Goal: Complete application form

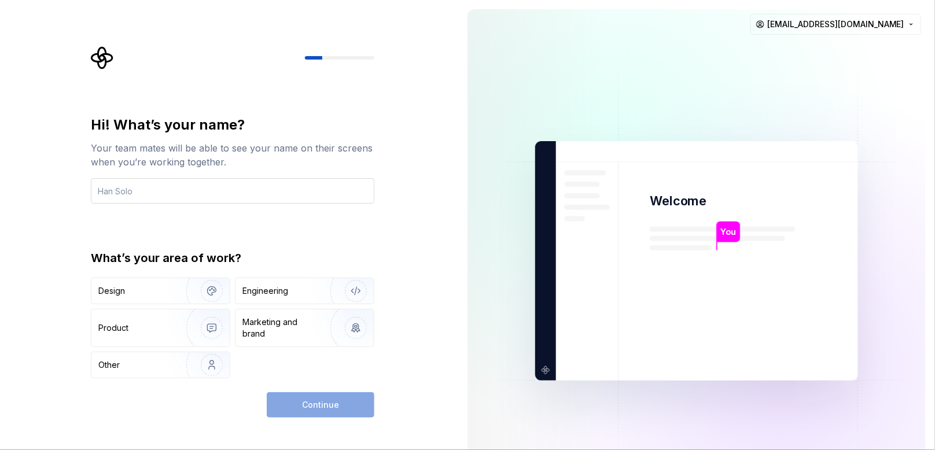
click at [201, 199] on input "text" at bounding box center [233, 190] width 284 height 25
type input "kethaka"
click at [279, 295] on div "Engineering" at bounding box center [266, 291] width 46 height 12
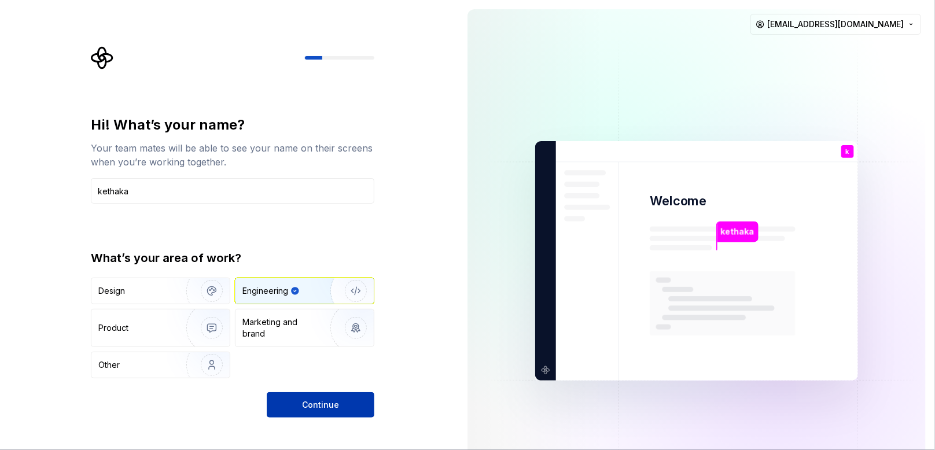
click at [310, 413] on button "Continue" at bounding box center [321, 404] width 108 height 25
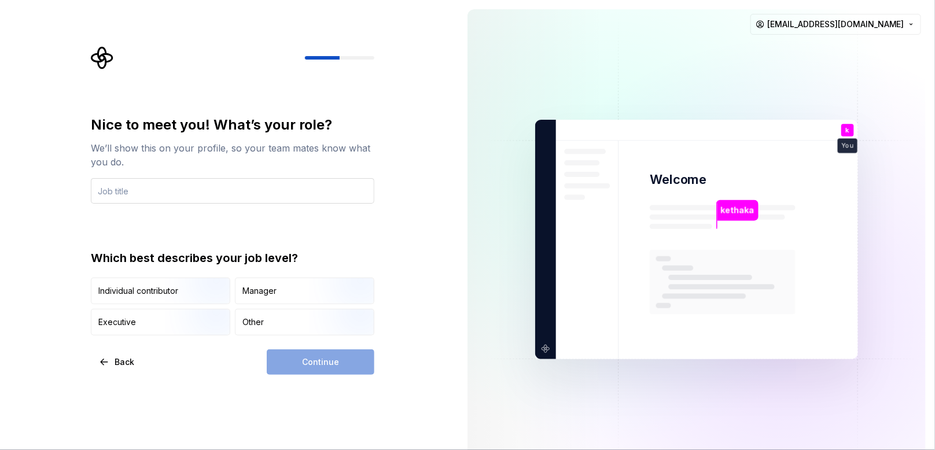
click at [195, 199] on input "text" at bounding box center [233, 190] width 284 height 25
drag, startPoint x: 138, startPoint y: 189, endPoint x: 23, endPoint y: 201, distance: 115.9
click at [23, 201] on div "Nice to meet you! What’s your role? We’ll show this on your profile, so your te…" at bounding box center [229, 239] width 458 height 479
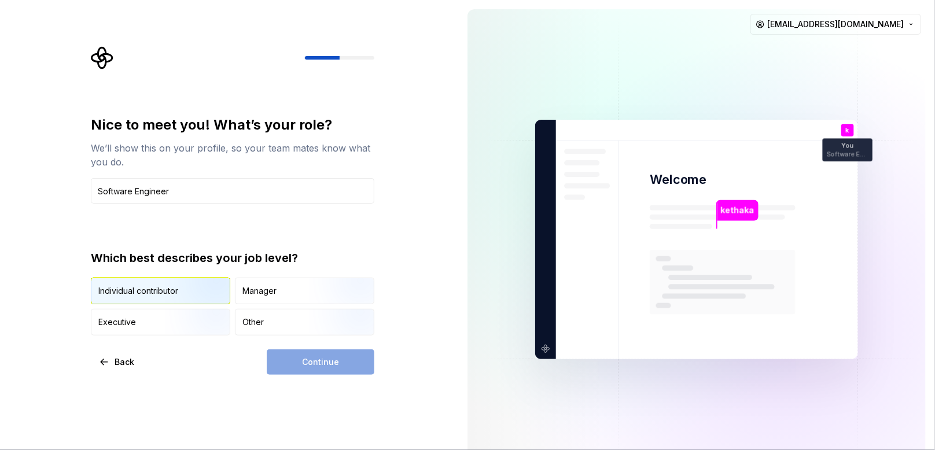
type input "Software Engineer"
click at [188, 289] on img "button" at bounding box center [202, 306] width 74 height 78
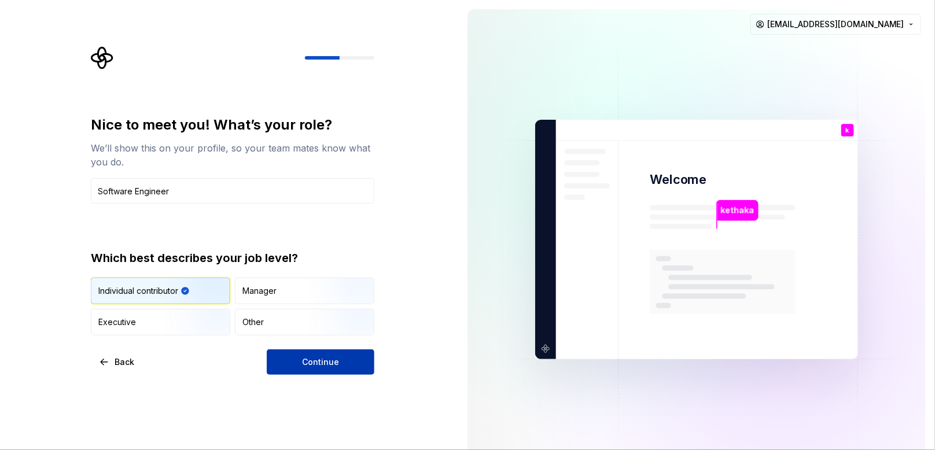
click at [288, 351] on button "Continue" at bounding box center [321, 362] width 108 height 25
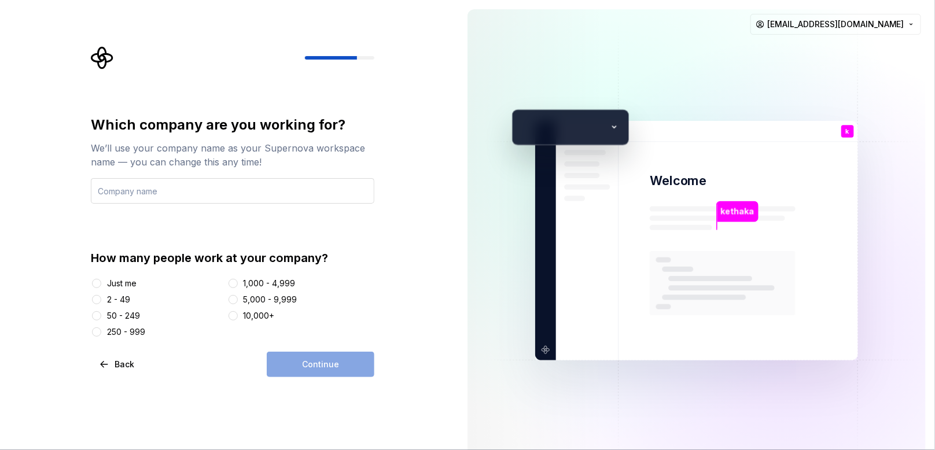
click at [164, 197] on input "text" at bounding box center [233, 190] width 284 height 25
click at [111, 284] on div "Just me" at bounding box center [122, 284] width 30 height 12
click at [101, 284] on button "Just me" at bounding box center [96, 283] width 9 height 9
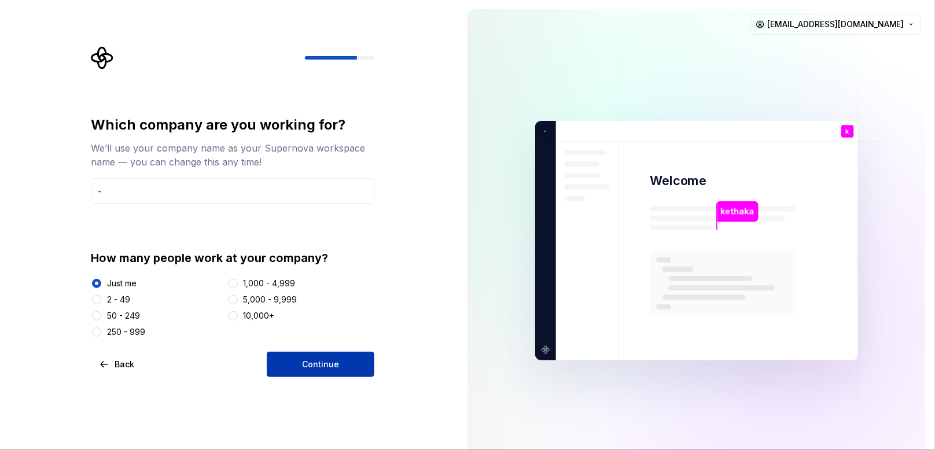
click at [277, 366] on button "Continue" at bounding box center [321, 364] width 108 height 25
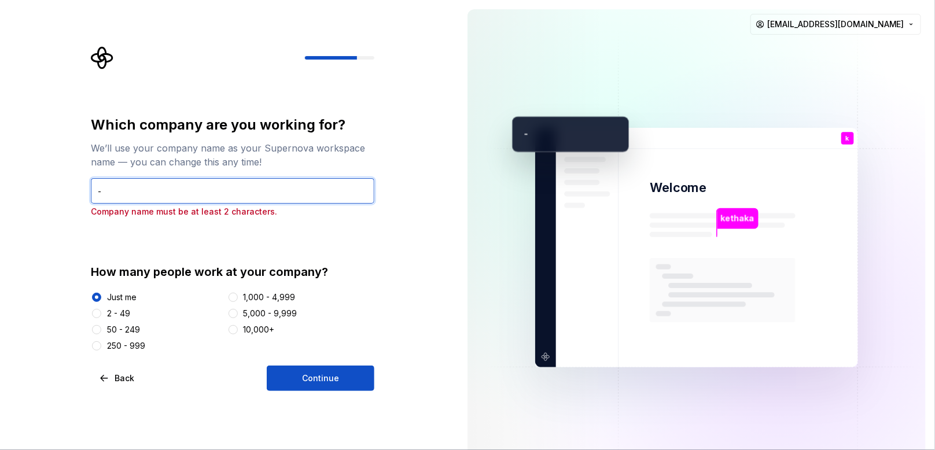
drag, startPoint x: 142, startPoint y: 190, endPoint x: 94, endPoint y: 193, distance: 47.5
click at [95, 193] on input "-" at bounding box center [233, 190] width 284 height 25
type input "Kojera"
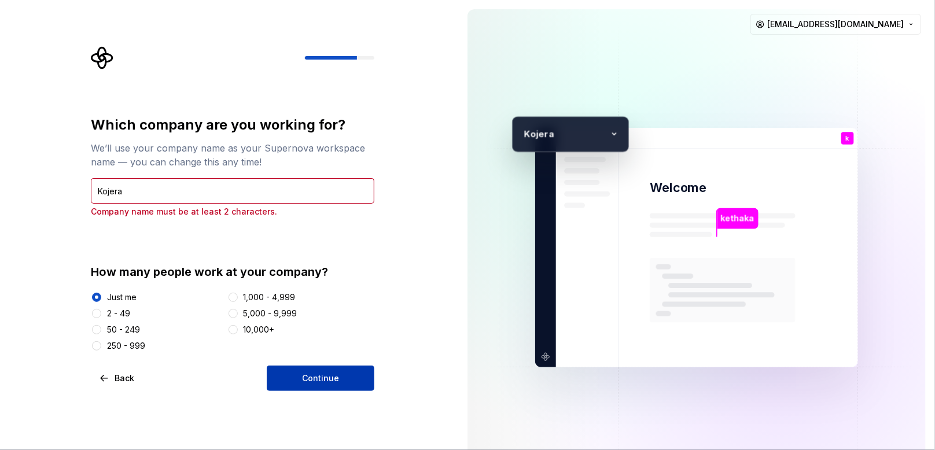
click at [328, 380] on span "Continue" at bounding box center [320, 379] width 37 height 12
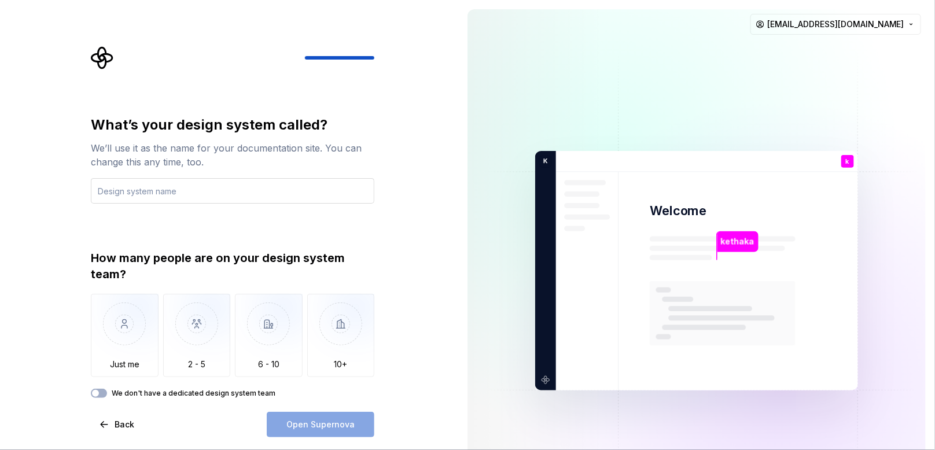
click at [293, 194] on input "text" at bounding box center [233, 190] width 284 height 25
click at [139, 355] on img "button" at bounding box center [125, 333] width 68 height 78
click at [101, 398] on button "We don't have a dedicated design system team" at bounding box center [99, 393] width 16 height 9
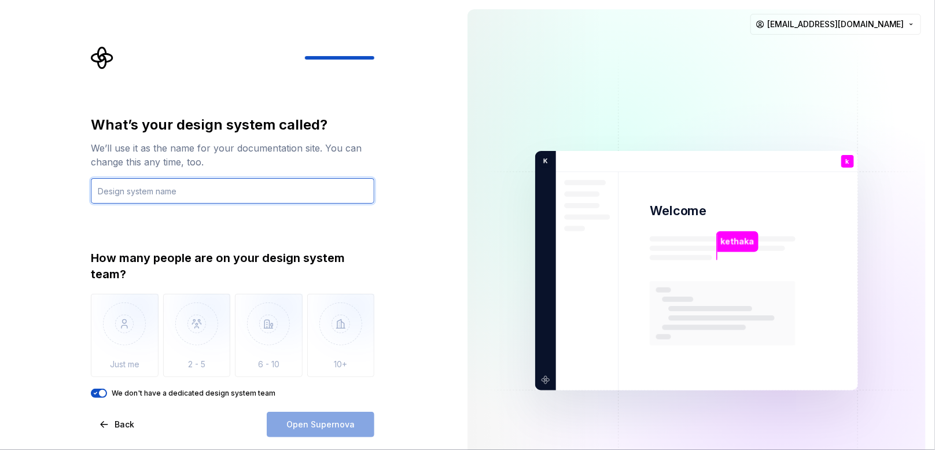
click at [204, 194] on input "text" at bounding box center [233, 190] width 284 height 25
type input "Chat App"
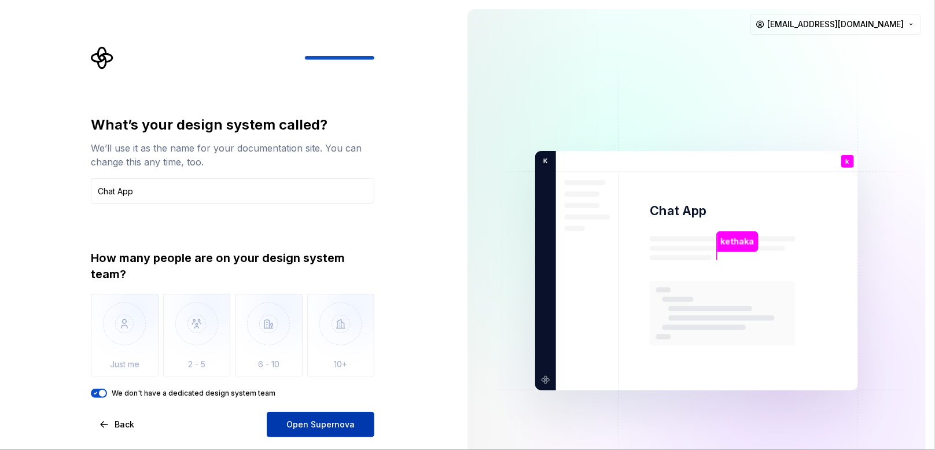
click at [332, 417] on button "Open Supernova" at bounding box center [321, 424] width 108 height 25
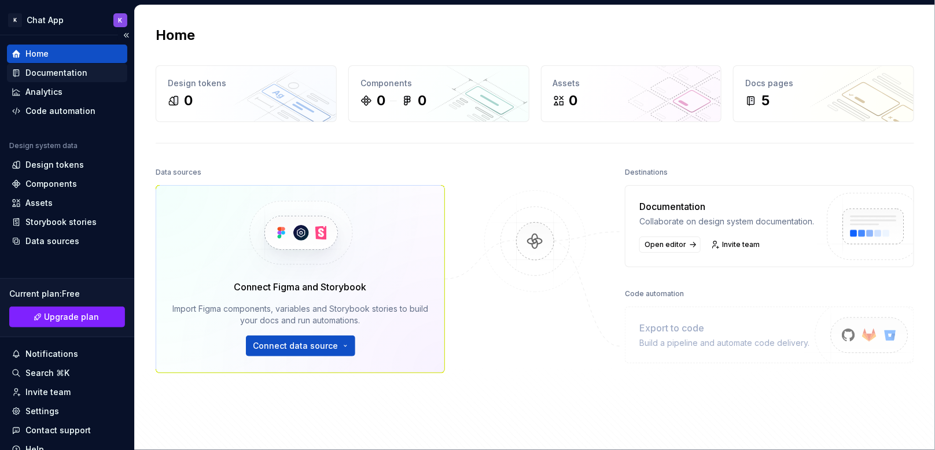
click at [64, 69] on div "Documentation" at bounding box center [56, 73] width 62 height 12
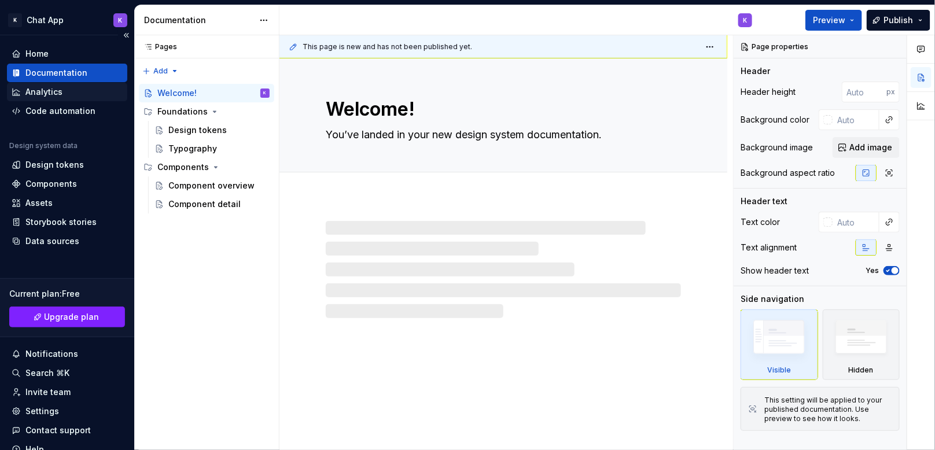
click at [54, 88] on div "Analytics" at bounding box center [43, 92] width 37 height 12
type textarea "*"
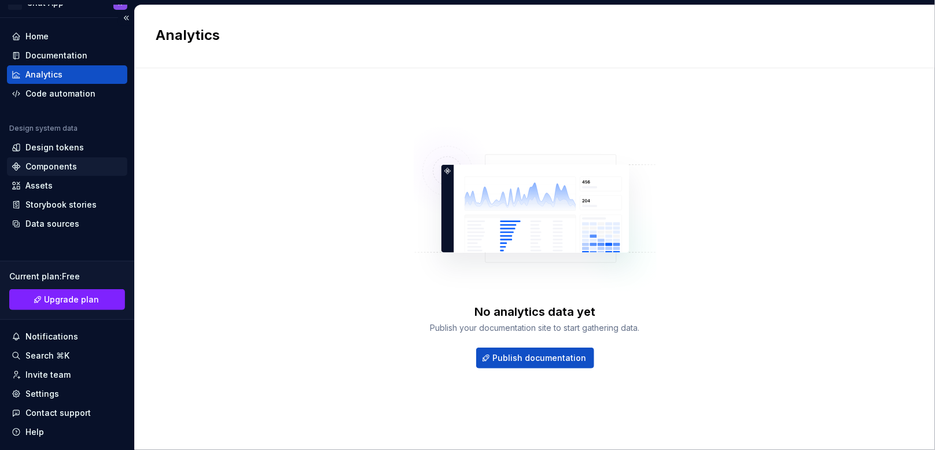
scroll to position [47, 0]
